Goal: Register for event/course

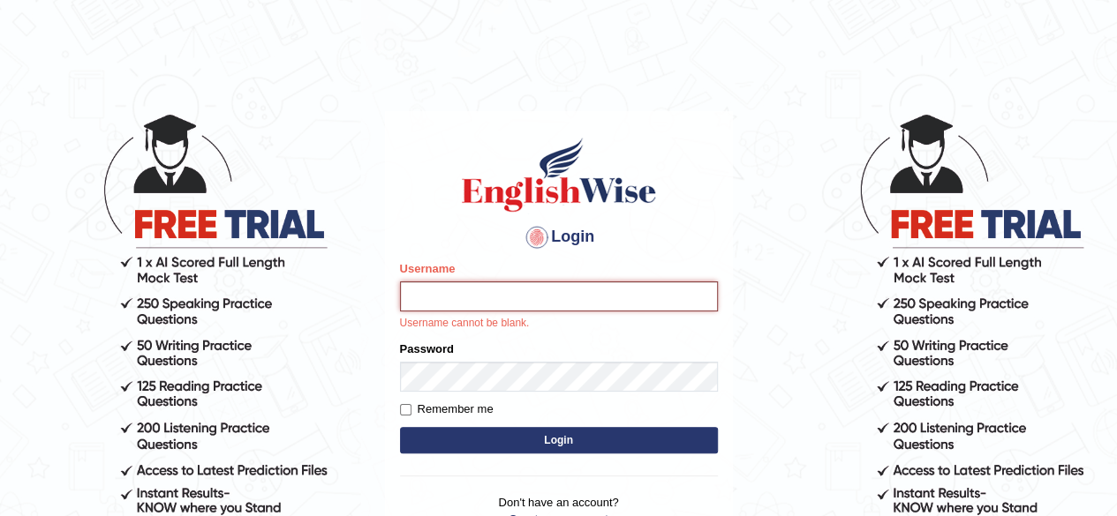
click at [563, 301] on input "Username" at bounding box center [559, 297] width 318 height 30
click at [620, 306] on input "Username" at bounding box center [559, 297] width 318 height 30
click at [548, 282] on input "Username" at bounding box center [559, 297] width 318 height 30
type input "pramod-parramata"
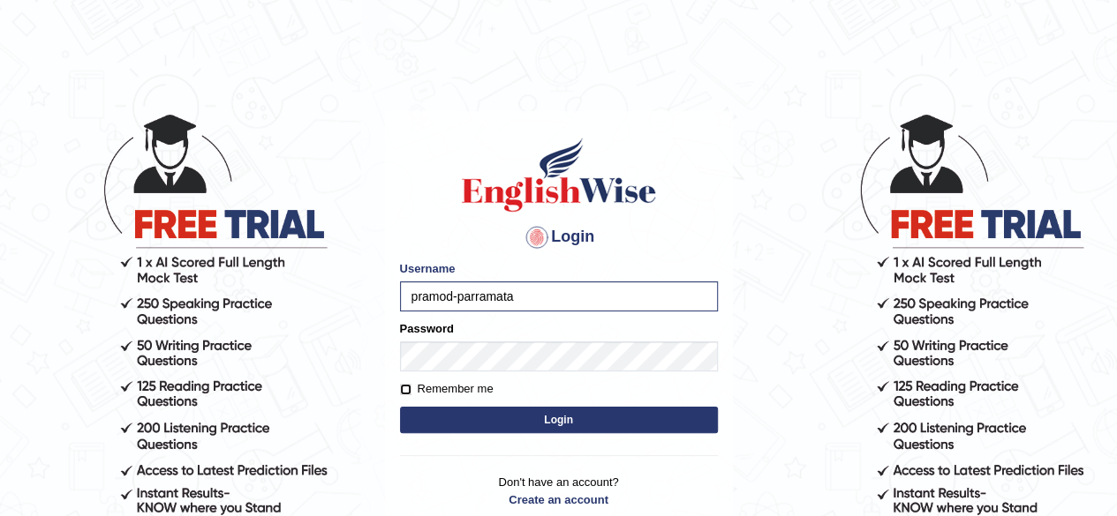
click at [408, 388] on input "Remember me" at bounding box center [405, 389] width 11 height 11
checkbox input "true"
click at [654, 433] on button "Login" at bounding box center [559, 420] width 318 height 26
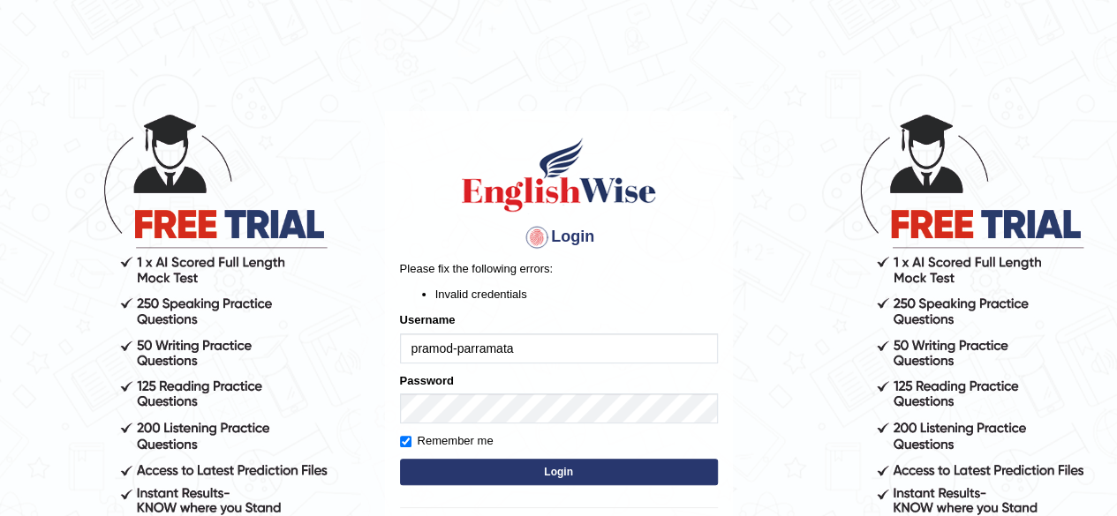
click at [564, 347] on input "pramod-parramata" at bounding box center [559, 349] width 318 height 30
type input "pramod-parramatta"
click at [574, 488] on form "Please fix the following errors: Invalid credentials Username pramod-parramatta…" at bounding box center [559, 374] width 318 height 229
click at [577, 472] on button "Login" at bounding box center [559, 472] width 318 height 26
click at [456, 346] on input "pramod-parramatta" at bounding box center [559, 349] width 318 height 30
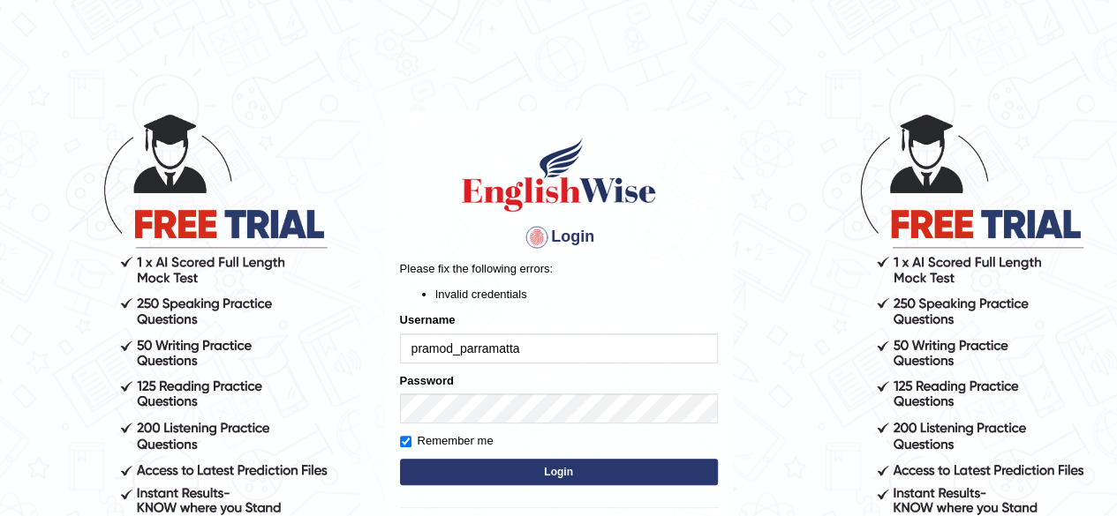
type input "pramod_parramatta"
click at [574, 469] on button "Login" at bounding box center [559, 472] width 318 height 26
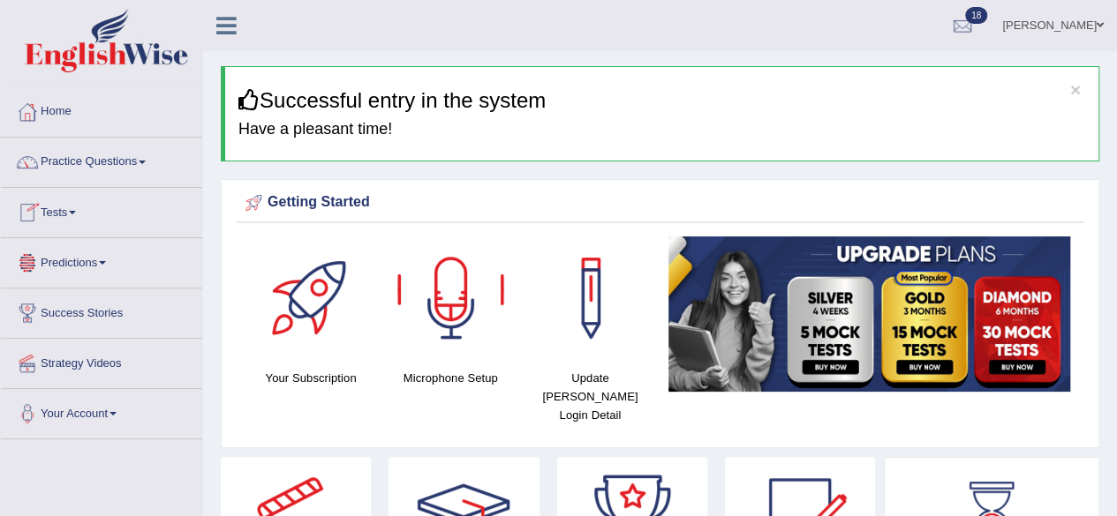
click at [78, 207] on link "Tests" at bounding box center [101, 210] width 201 height 44
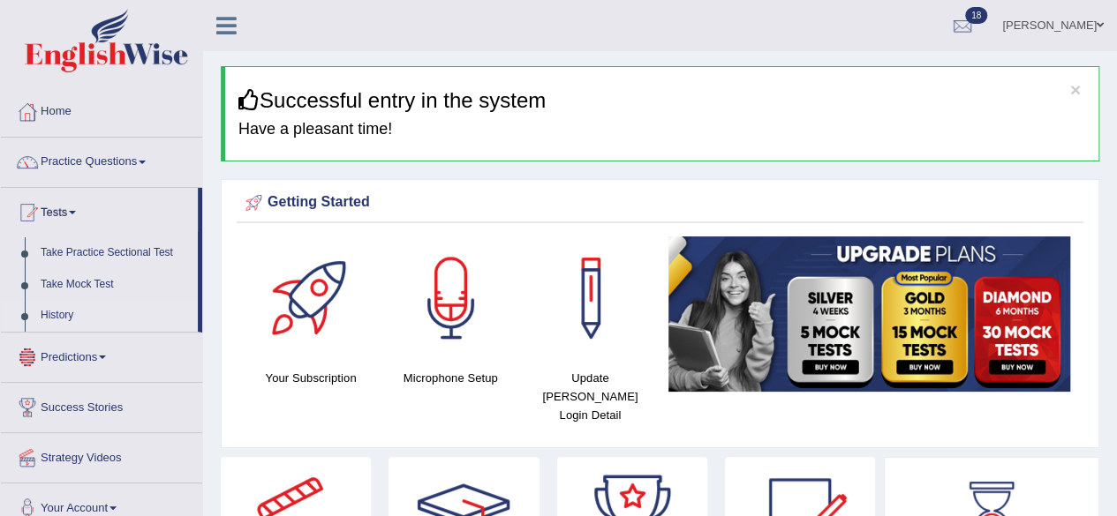
click at [69, 309] on link "History" at bounding box center [115, 316] width 165 height 32
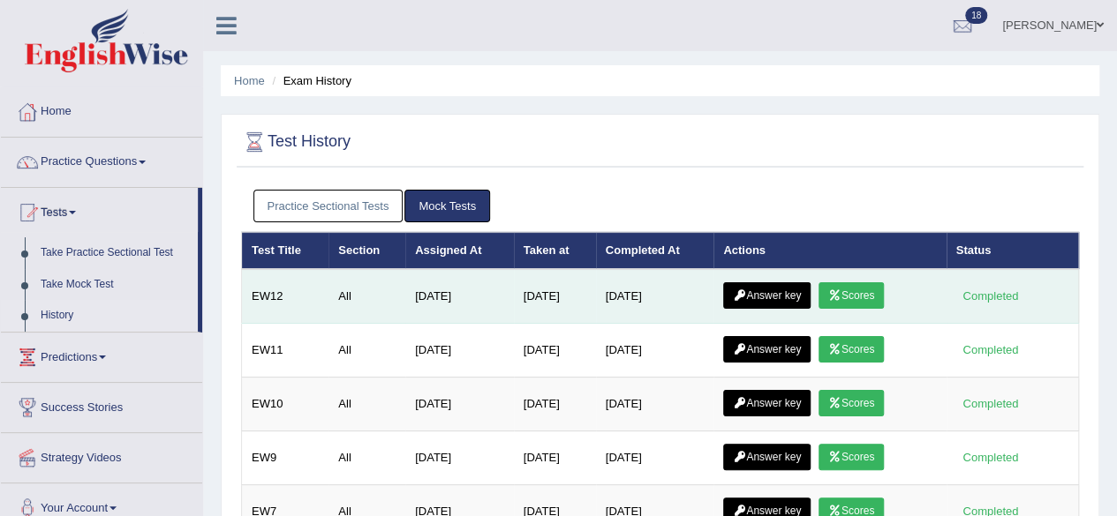
click at [841, 292] on icon at bounding box center [834, 295] width 13 height 11
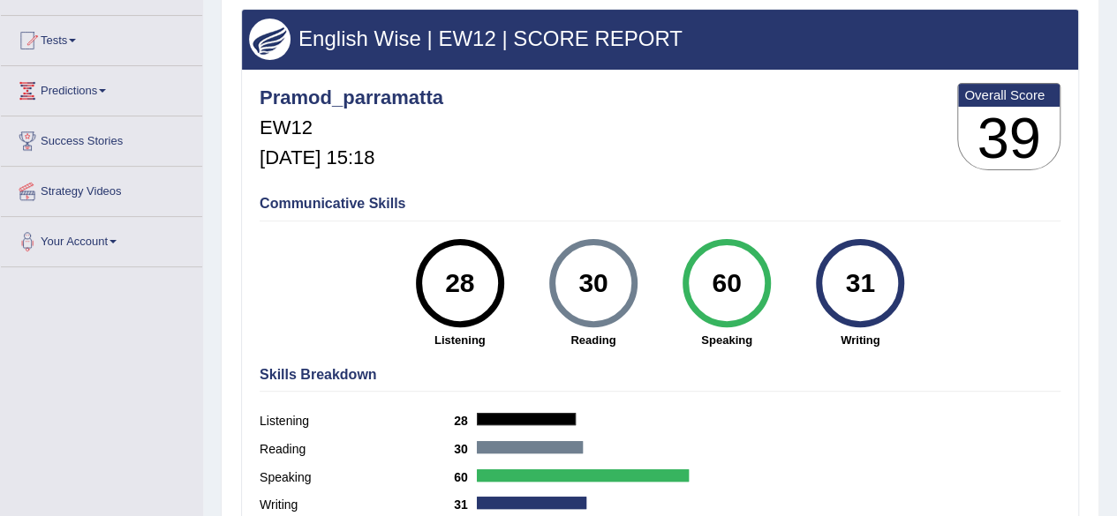
scroll to position [145, 0]
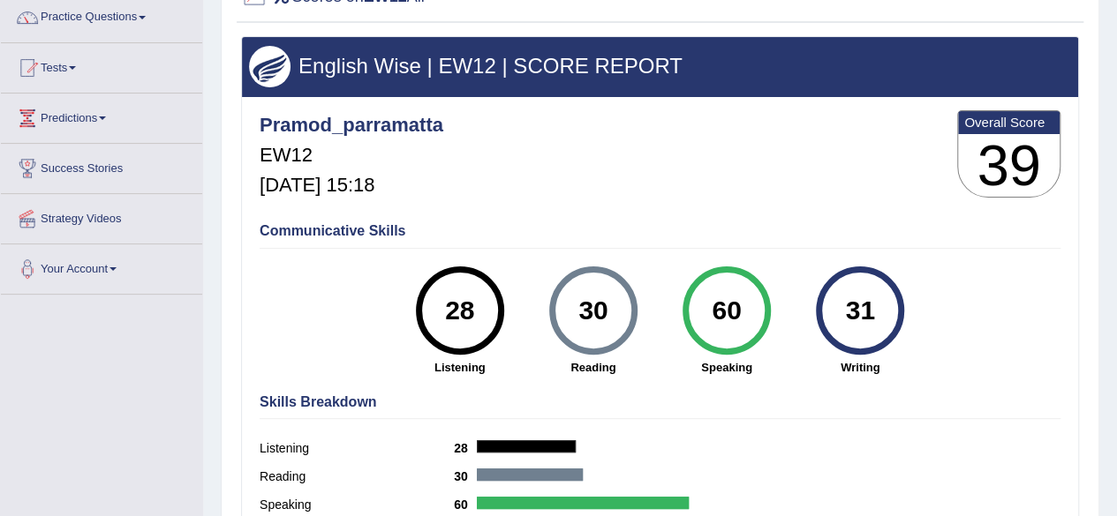
click at [76, 66] on span at bounding box center [72, 68] width 7 height 4
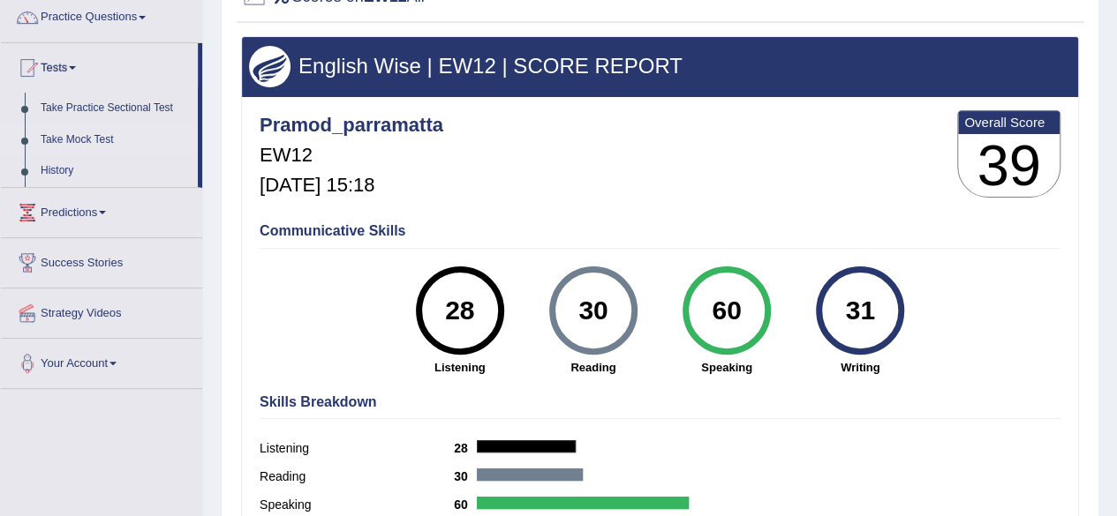
click at [93, 138] on link "Take Mock Test" at bounding box center [115, 140] width 165 height 32
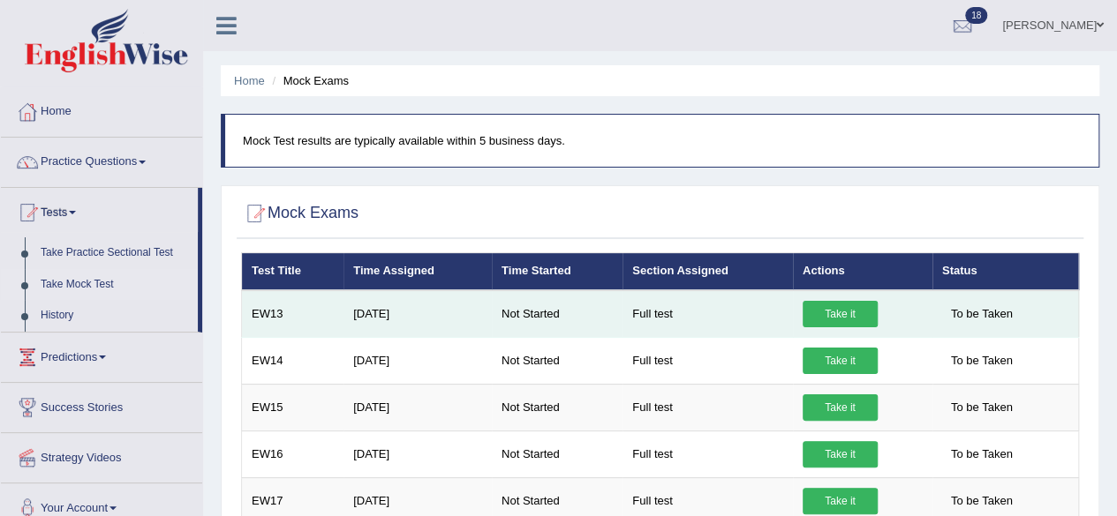
click at [856, 312] on link "Take it" at bounding box center [839, 314] width 75 height 26
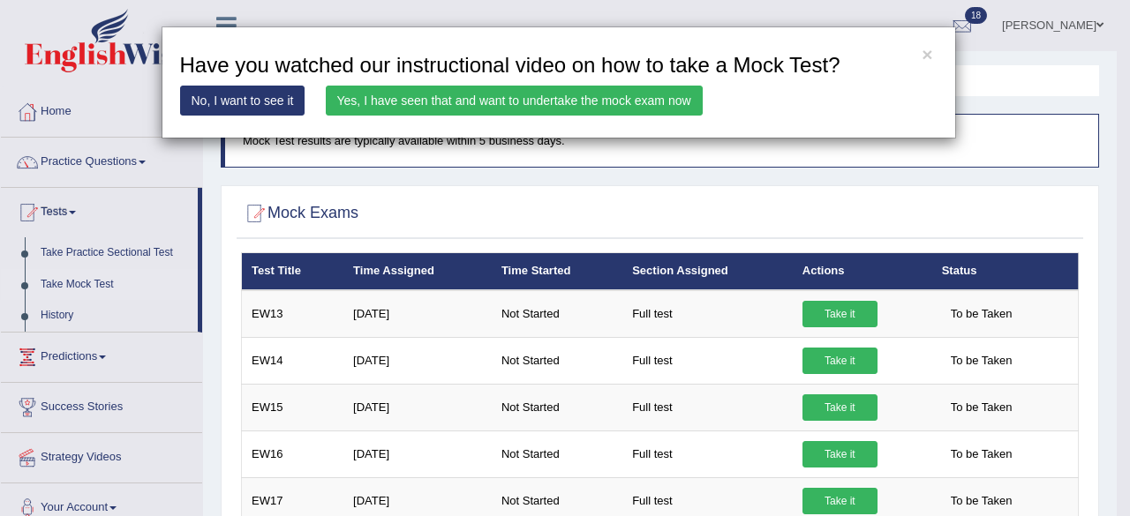
click at [622, 95] on link "Yes, I have seen that and want to undertake the mock exam now" at bounding box center [514, 101] width 377 height 30
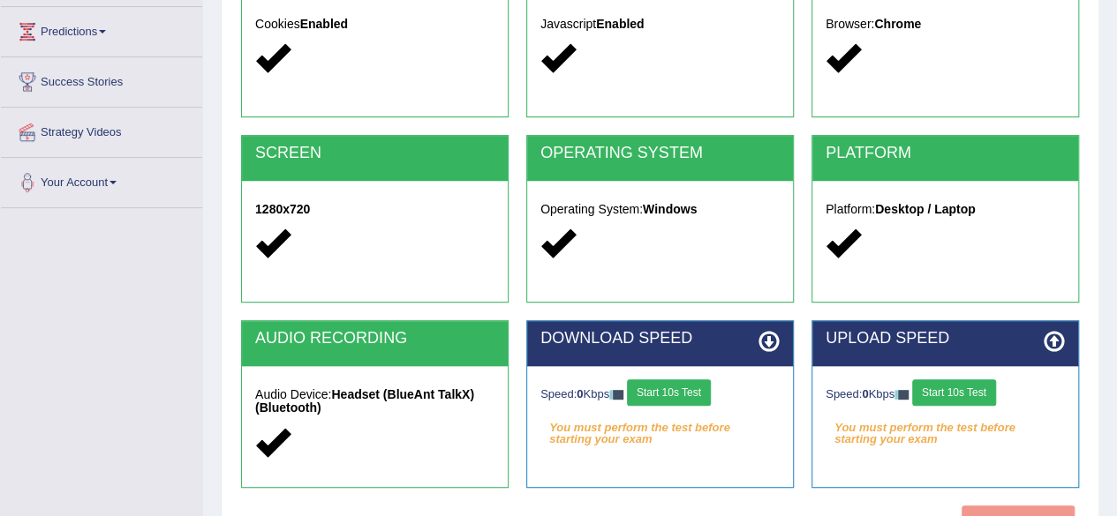
scroll to position [353, 0]
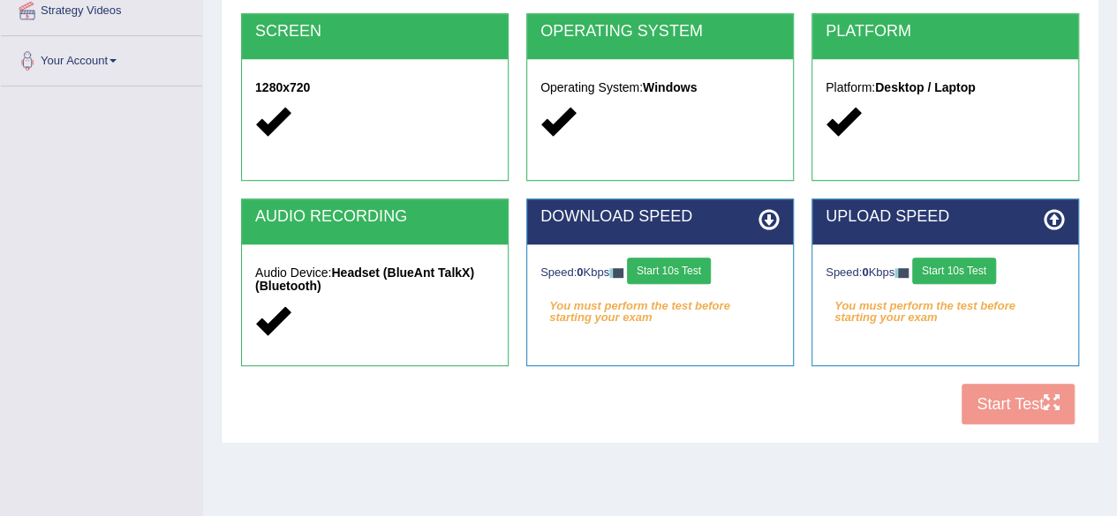
click at [666, 269] on button "Start 10s Test" at bounding box center [669, 271] width 84 height 26
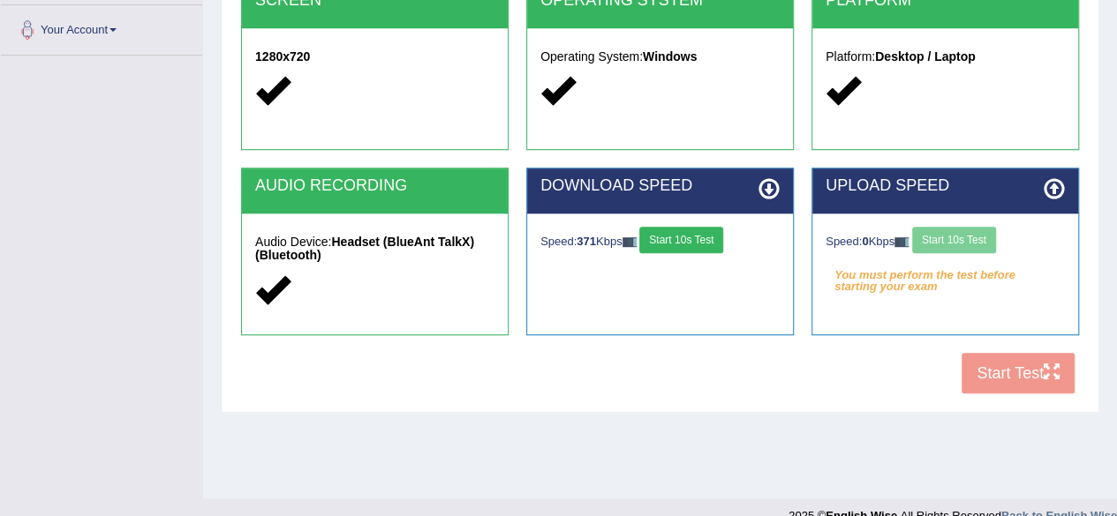
scroll to position [410, 0]
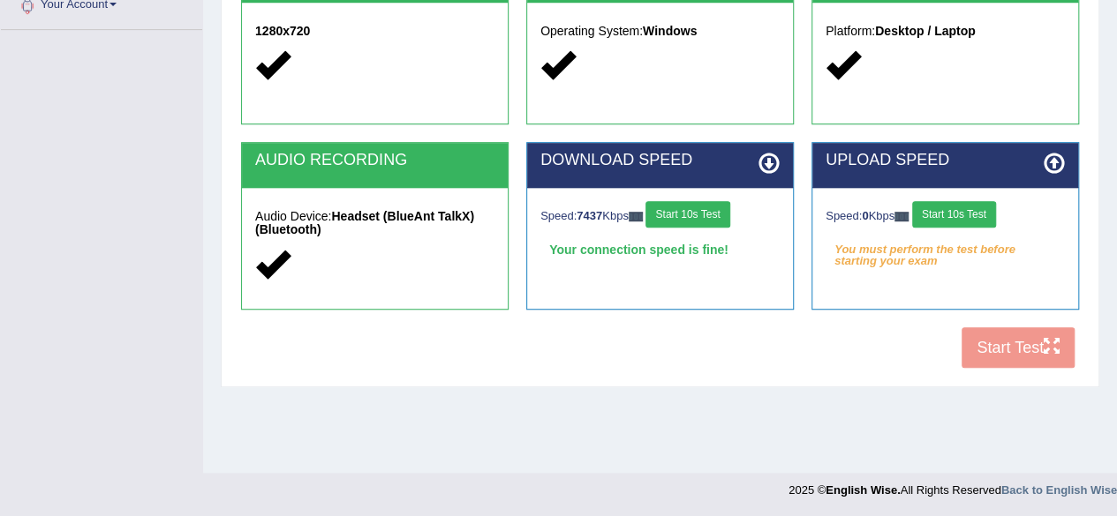
click at [971, 210] on button "Start 10s Test" at bounding box center [954, 214] width 84 height 26
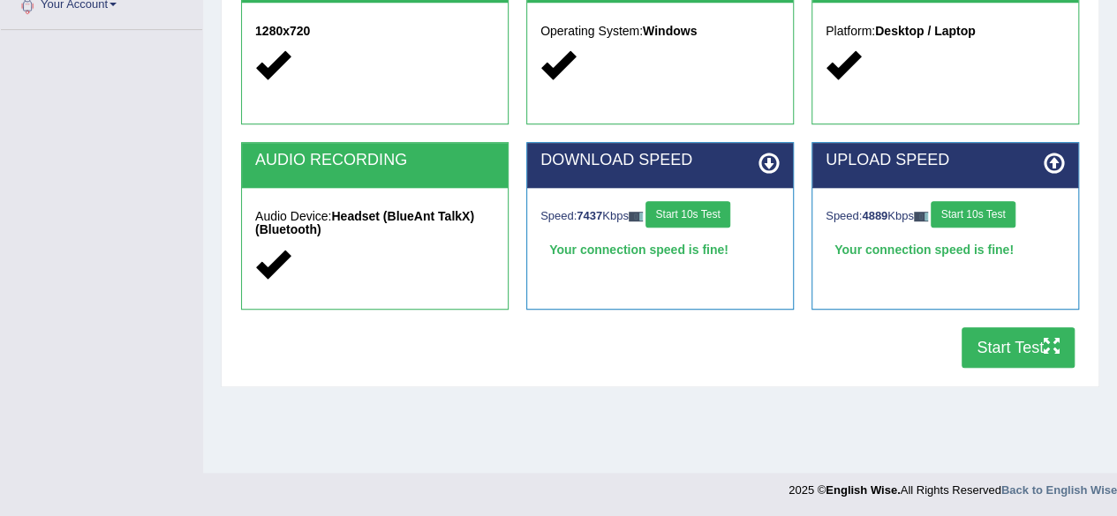
click at [1043, 331] on button "Start Test" at bounding box center [1017, 347] width 113 height 41
